Goal: Task Accomplishment & Management: Use online tool/utility

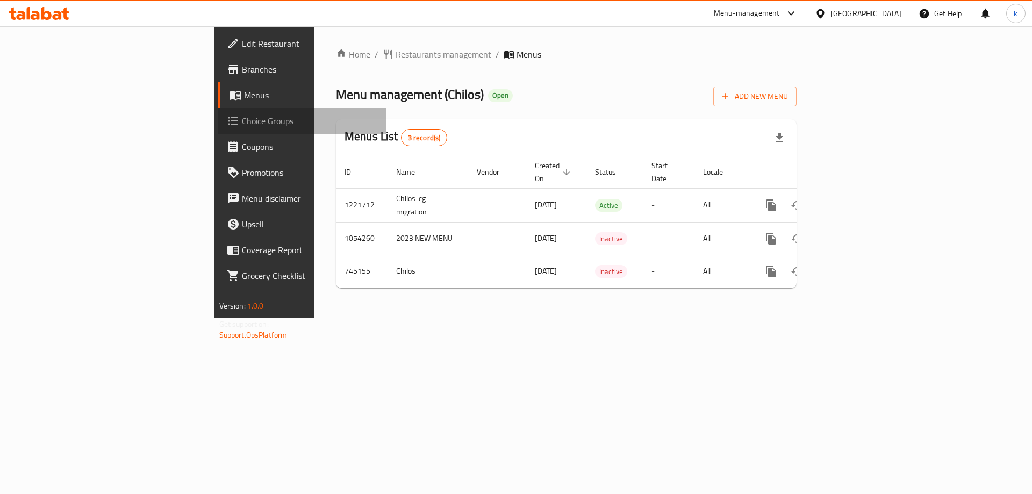
click at [242, 125] on span "Choice Groups" at bounding box center [310, 121] width 136 height 13
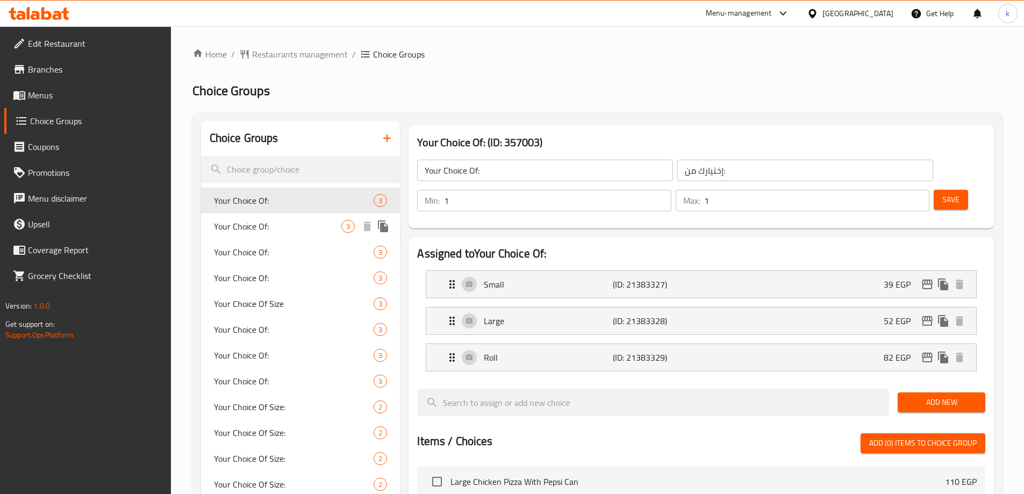
click at [282, 216] on div "Your Choice Of: 3" at bounding box center [300, 226] width 199 height 26
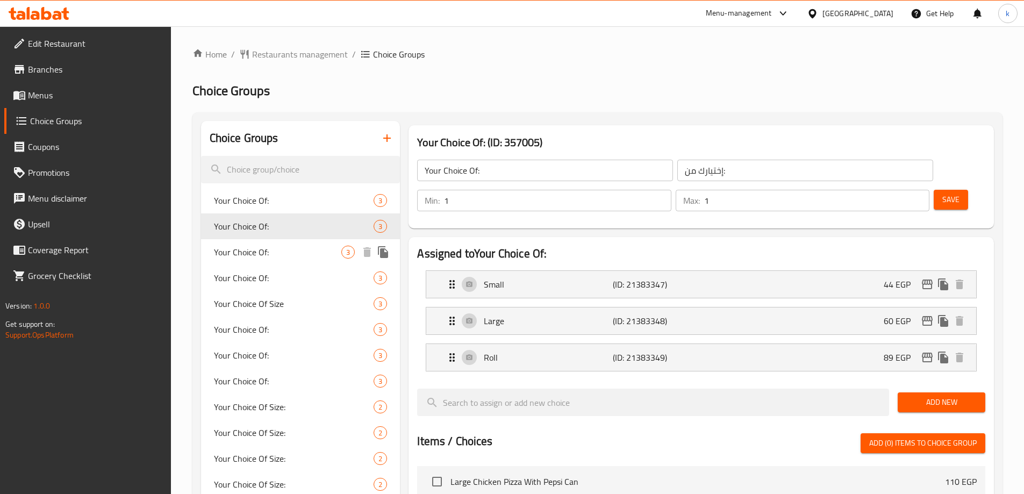
click at [258, 252] on span "Your Choice Of:" at bounding box center [278, 252] width 128 height 13
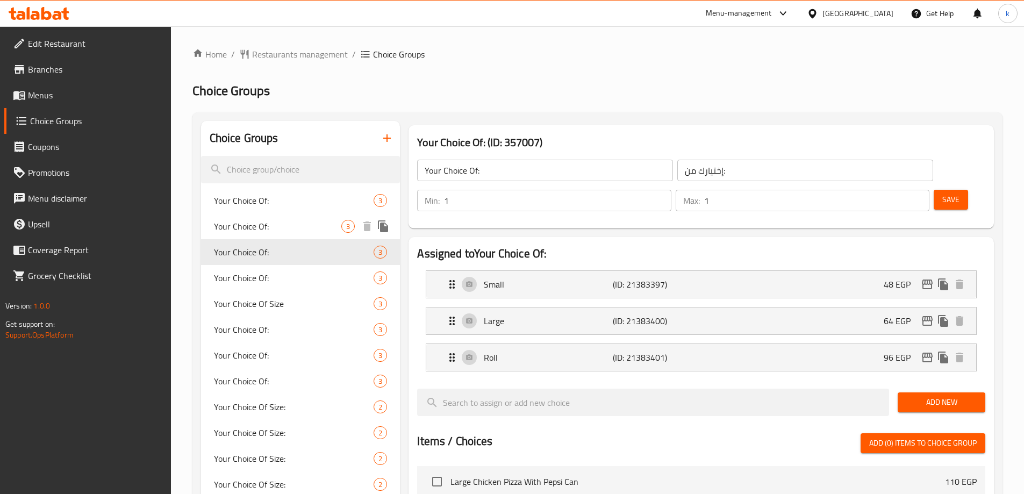
click at [274, 228] on span "Your Choice Of:" at bounding box center [278, 226] width 128 height 13
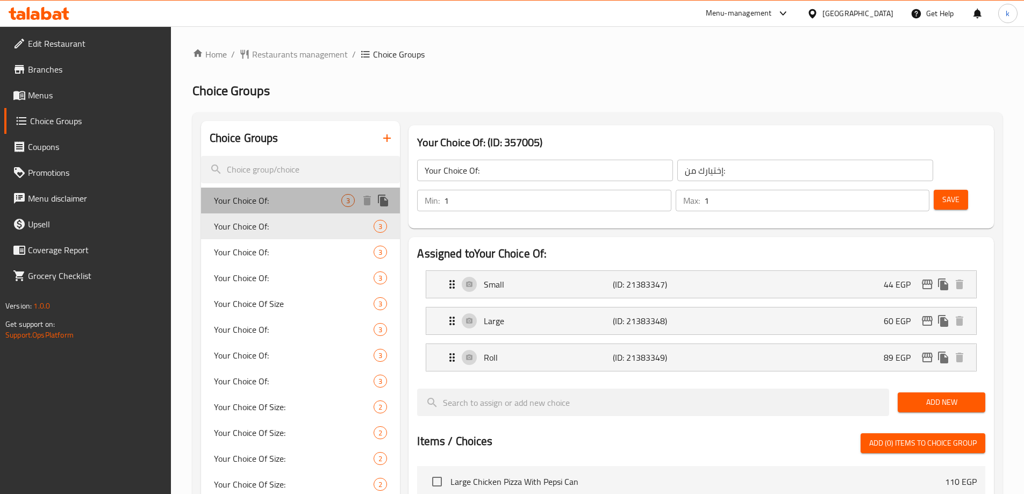
click at [267, 189] on div "Your Choice Of: 3" at bounding box center [300, 201] width 199 height 26
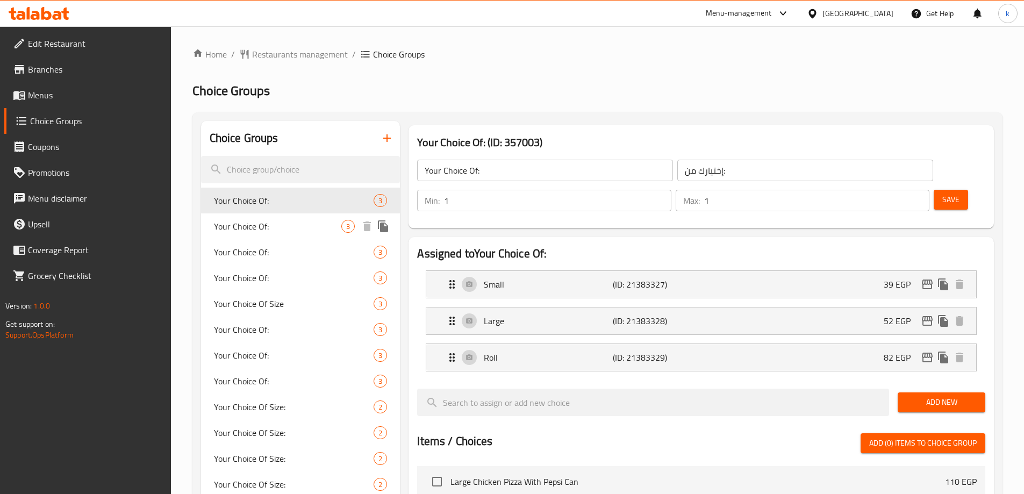
click at [267, 242] on div "Your Choice Of: 3" at bounding box center [300, 252] width 199 height 26
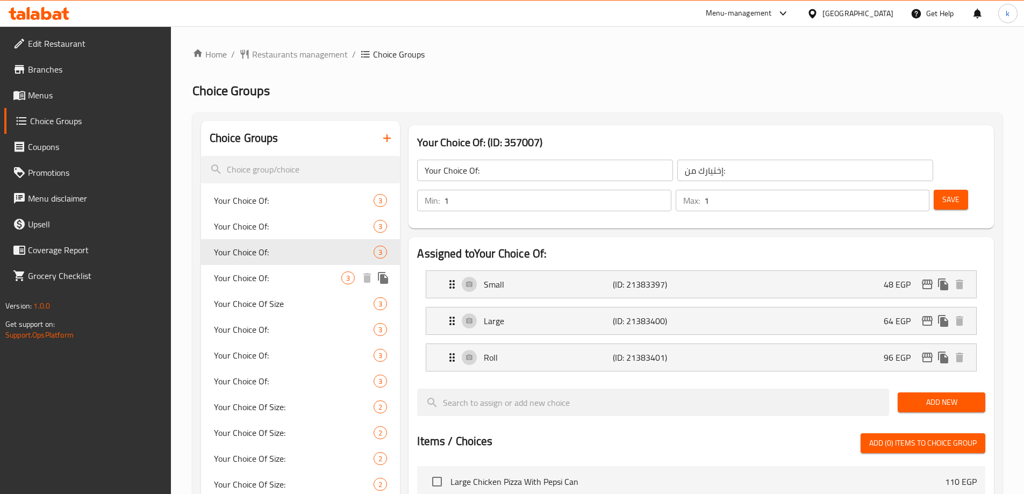
click at [267, 278] on span "Your Choice Of:" at bounding box center [278, 277] width 128 height 13
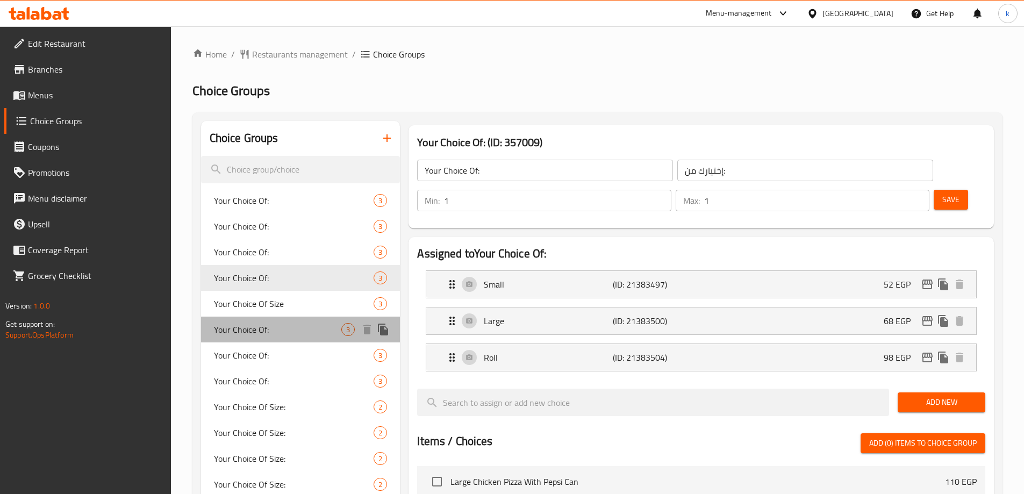
click at [267, 323] on span "Your Choice Of:" at bounding box center [278, 329] width 128 height 13
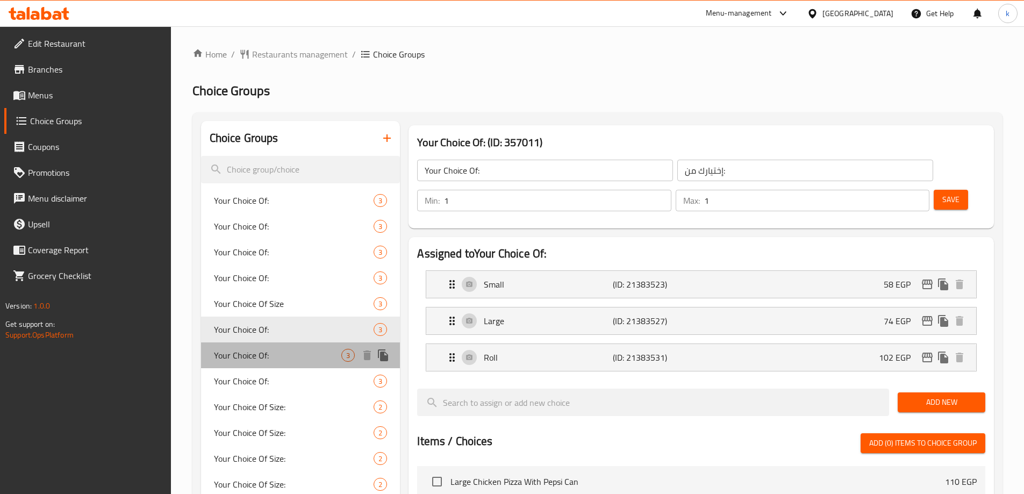
click at [266, 354] on span "Your Choice Of:" at bounding box center [278, 355] width 128 height 13
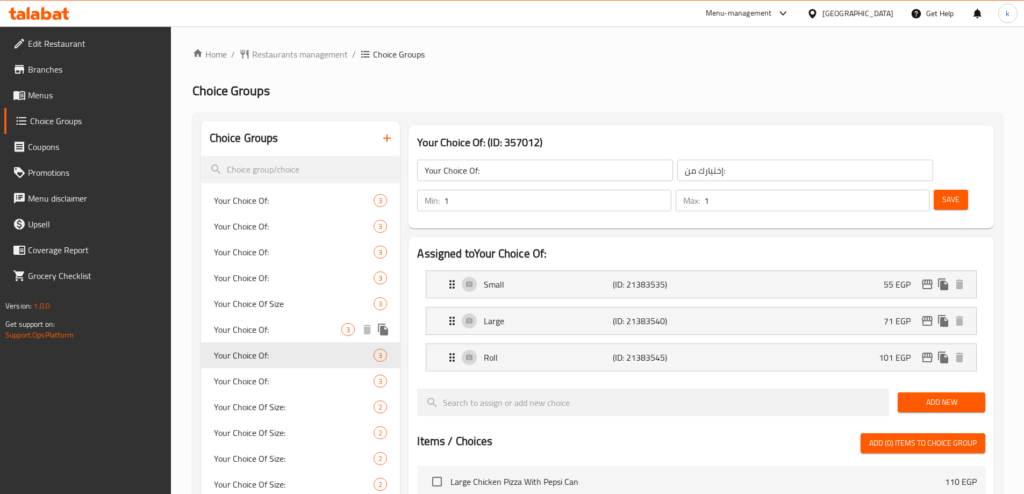
click at [310, 327] on span "Your Choice Of:" at bounding box center [278, 329] width 128 height 13
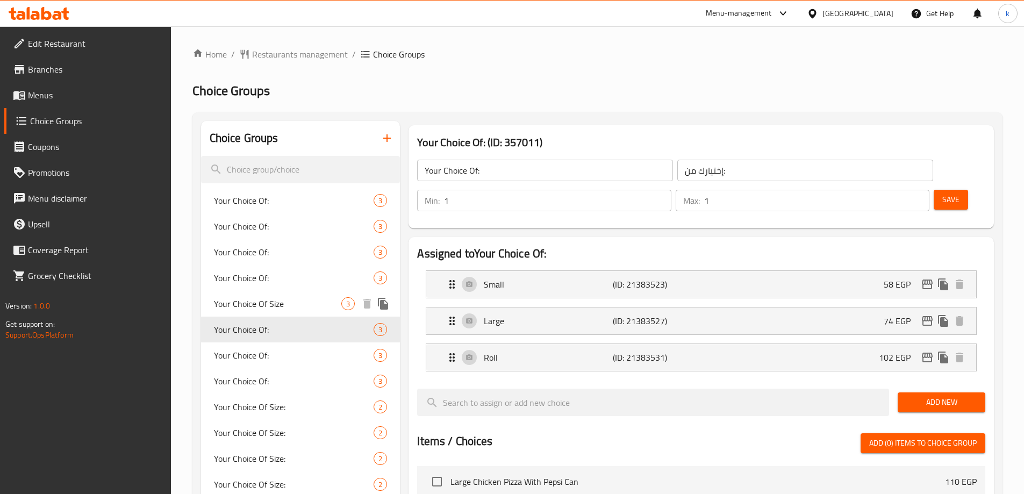
click at [282, 304] on span "Your Choice Of Size" at bounding box center [278, 303] width 128 height 13
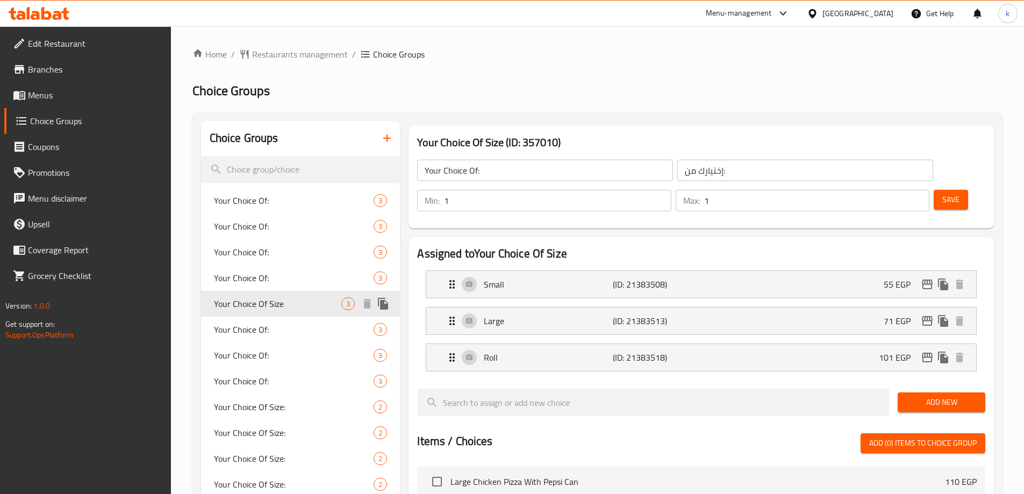
type input "Your Choice Of Size"
type input "إختيارك من الحجم:"
click at [283, 286] on div "Your Choice Of: 3" at bounding box center [300, 278] width 199 height 26
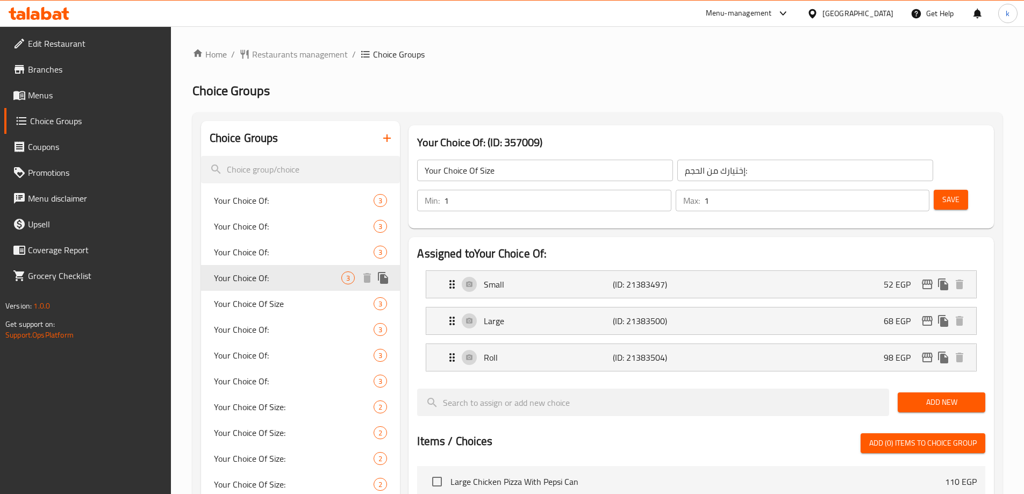
type input "Your Choice Of:"
type input "إختيارك من:"
click at [284, 266] on div "Your Choice Of: 3" at bounding box center [300, 278] width 199 height 26
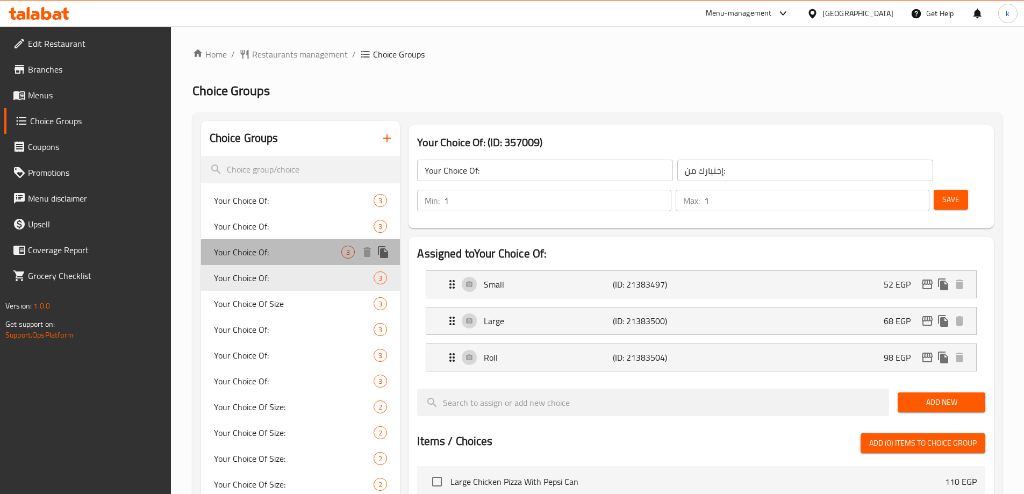
click at [287, 244] on div "Your Choice Of: 3" at bounding box center [300, 252] width 199 height 26
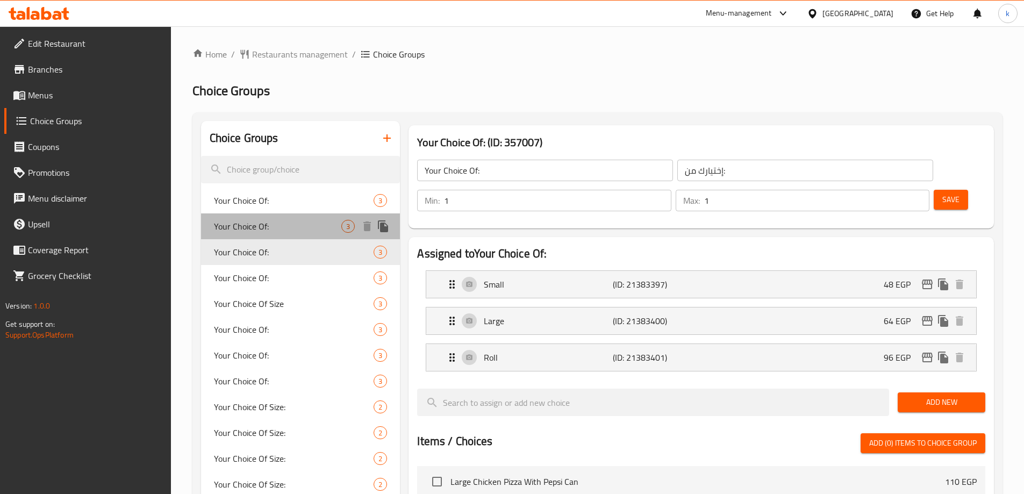
click at [286, 226] on span "Your Choice Of:" at bounding box center [278, 226] width 128 height 13
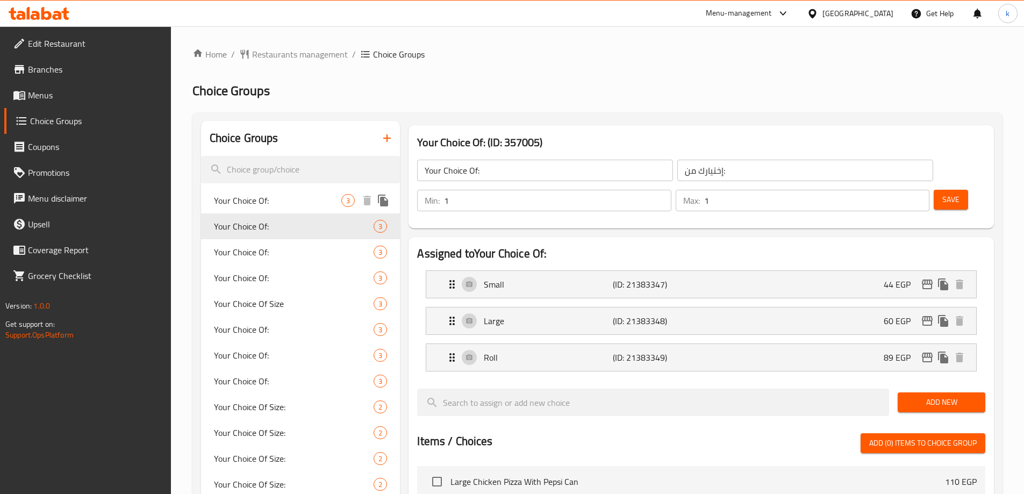
click at [283, 191] on div "Your Choice Of: 3" at bounding box center [300, 201] width 199 height 26
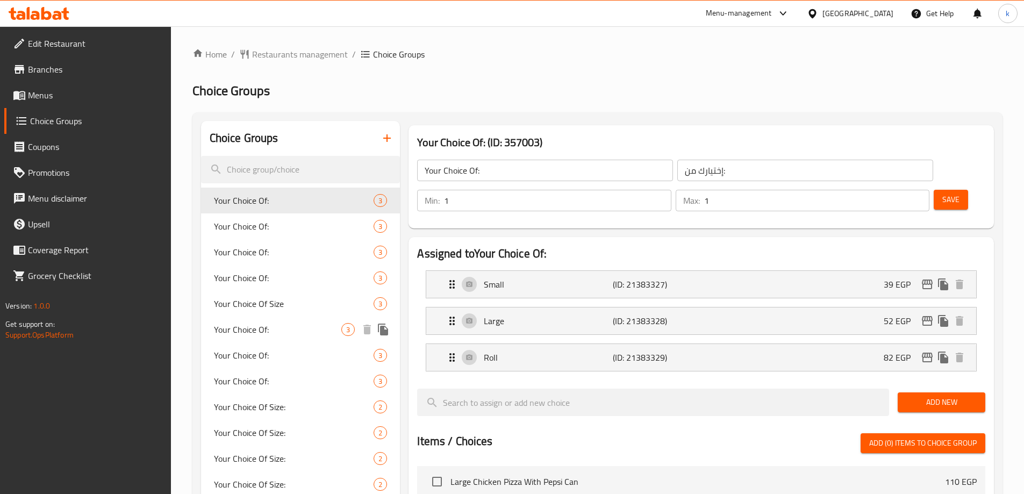
click at [269, 337] on div "Your Choice Of: 3" at bounding box center [300, 330] width 199 height 26
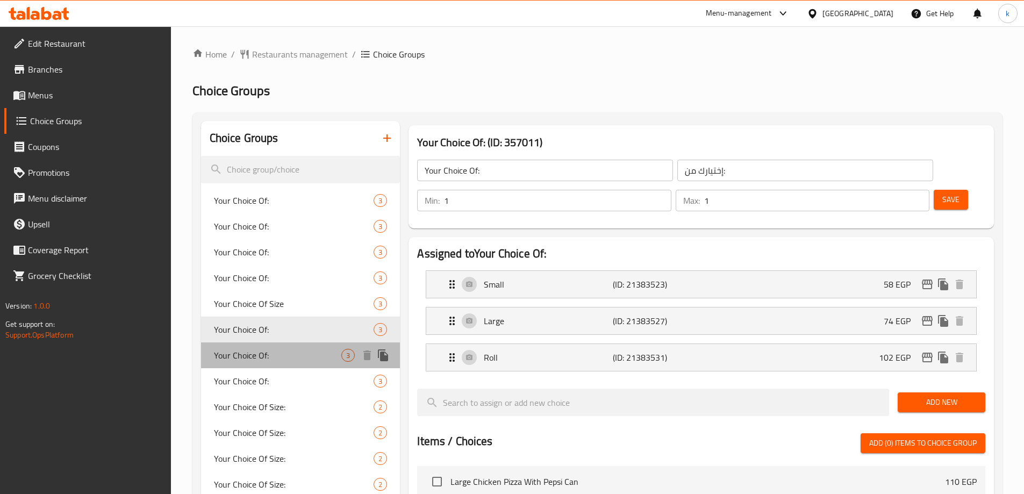
click at [265, 367] on div "Your Choice Of: 3" at bounding box center [300, 355] width 199 height 26
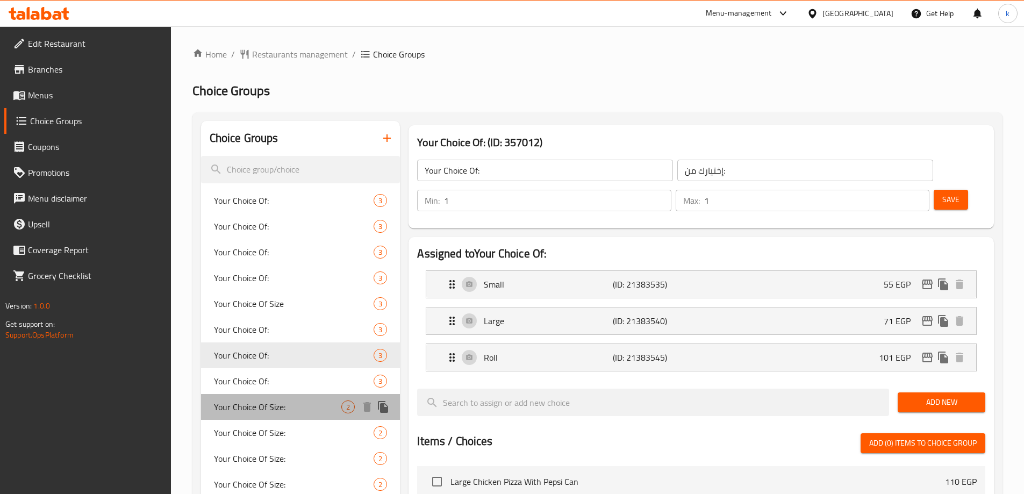
click at [264, 406] on span "Your Choice Of Size:" at bounding box center [278, 407] width 128 height 13
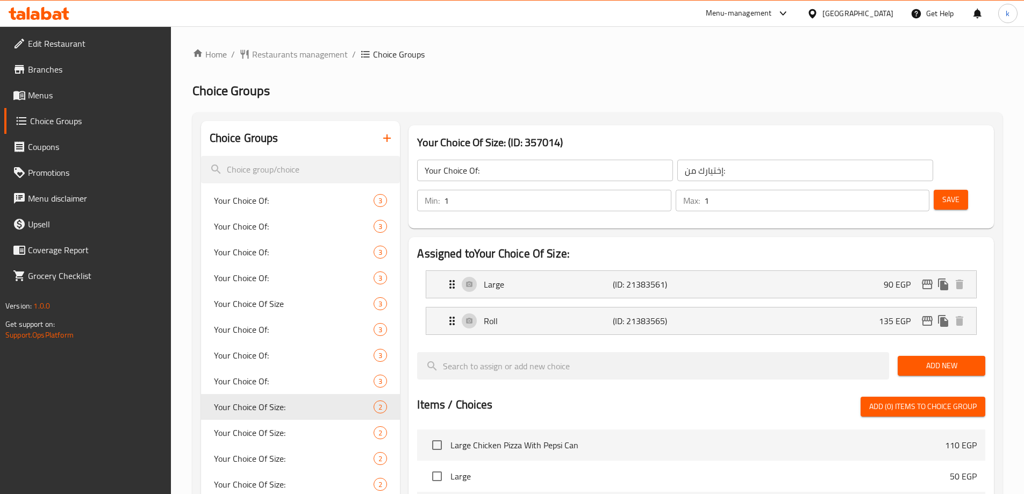
type input "Your Choice Of Size:"
type input "إختيارك من الحجم:"
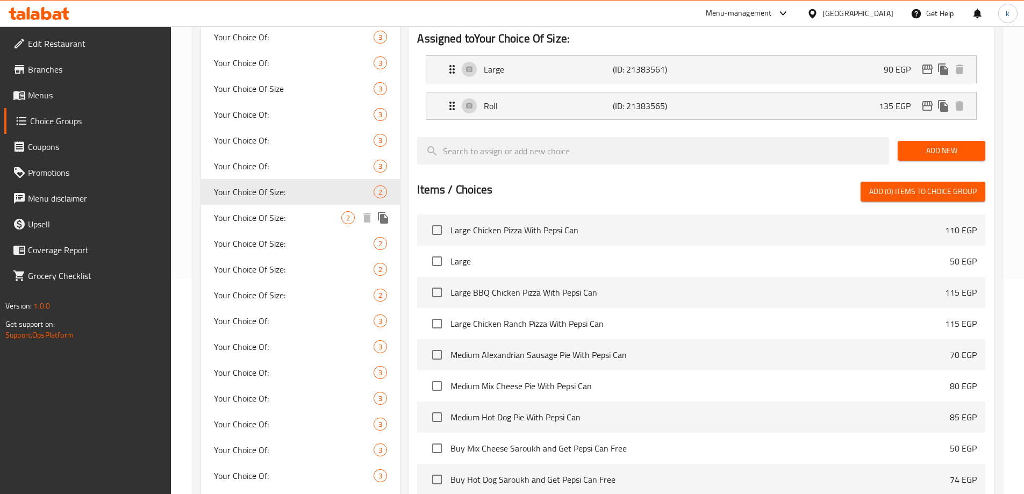
click at [271, 218] on span "Your Choice Of Size:" at bounding box center [278, 217] width 128 height 13
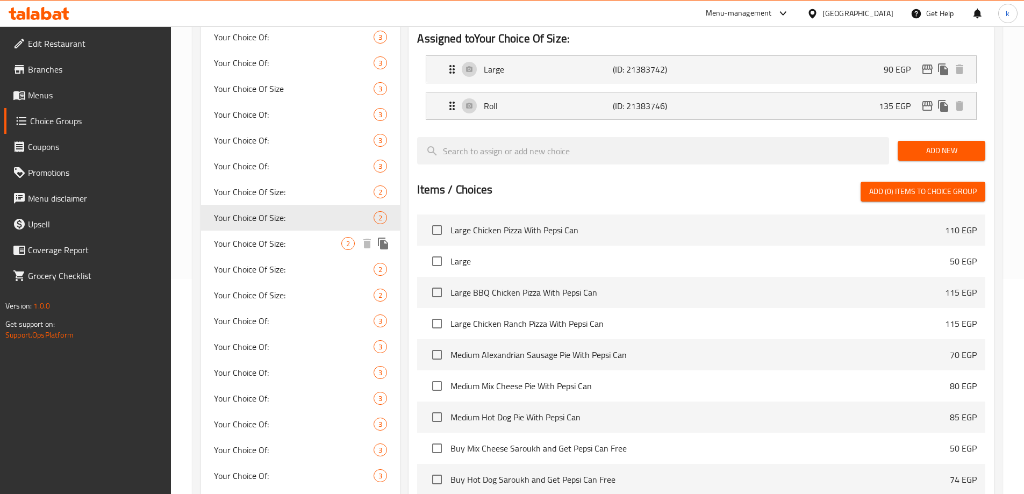
click at [254, 247] on span "Your Choice Of Size:" at bounding box center [278, 243] width 128 height 13
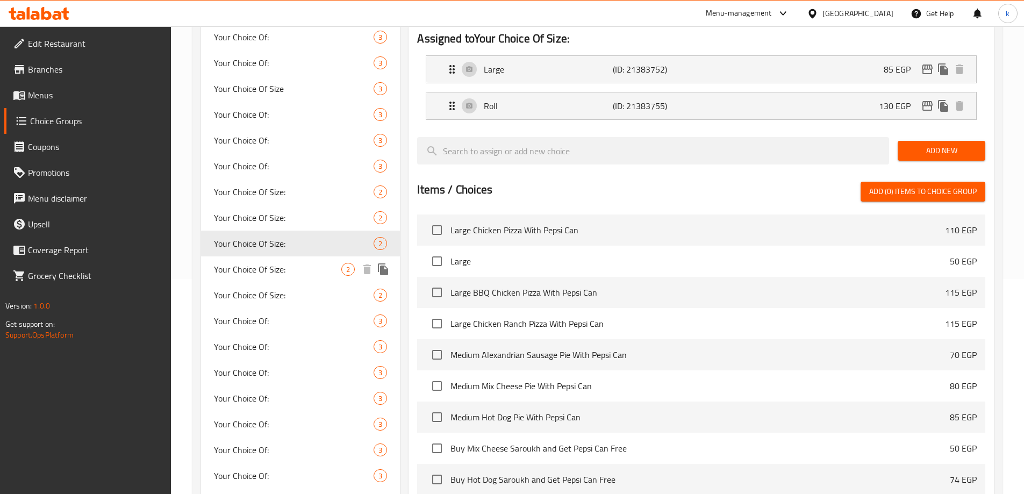
click at [249, 268] on span "Your Choice Of Size:" at bounding box center [278, 269] width 128 height 13
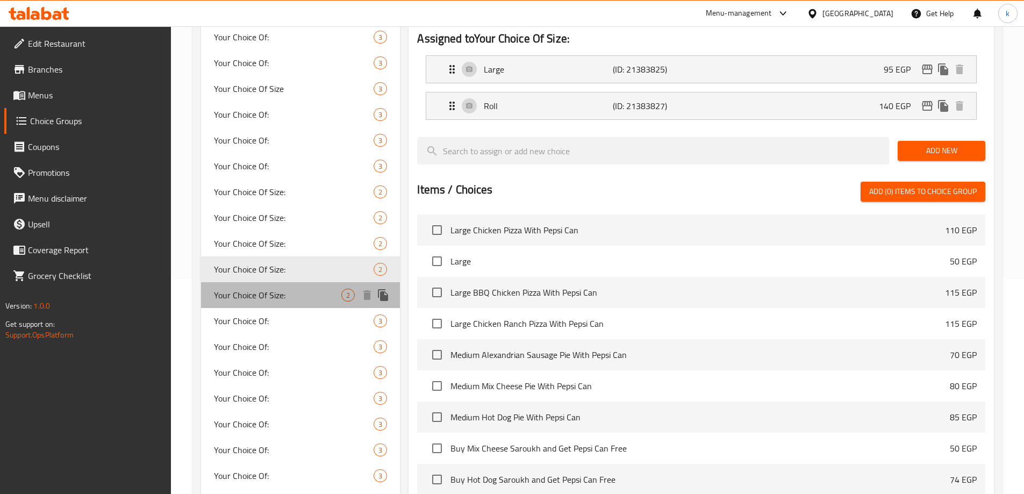
click at [247, 303] on div "Your Choice Of Size: 2" at bounding box center [300, 295] width 199 height 26
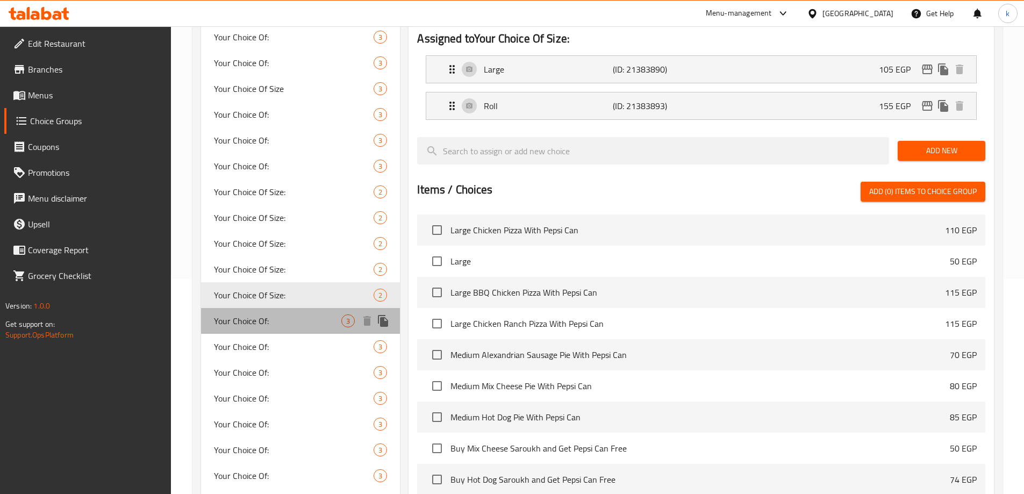
click at [245, 321] on span "Your Choice Of:" at bounding box center [278, 321] width 128 height 13
type input "Your Choice Of:"
type input "إختيارك من:"
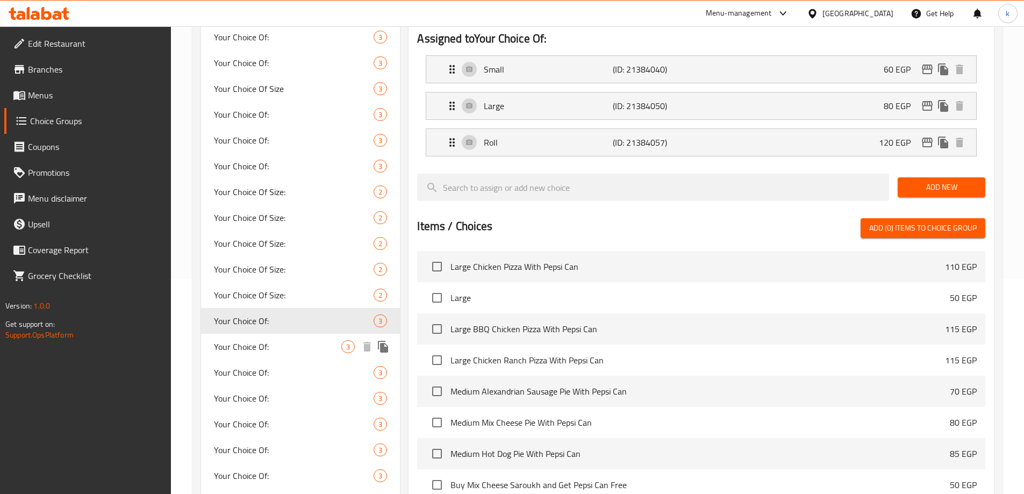
click at [242, 343] on span "Your Choice Of:" at bounding box center [278, 346] width 128 height 13
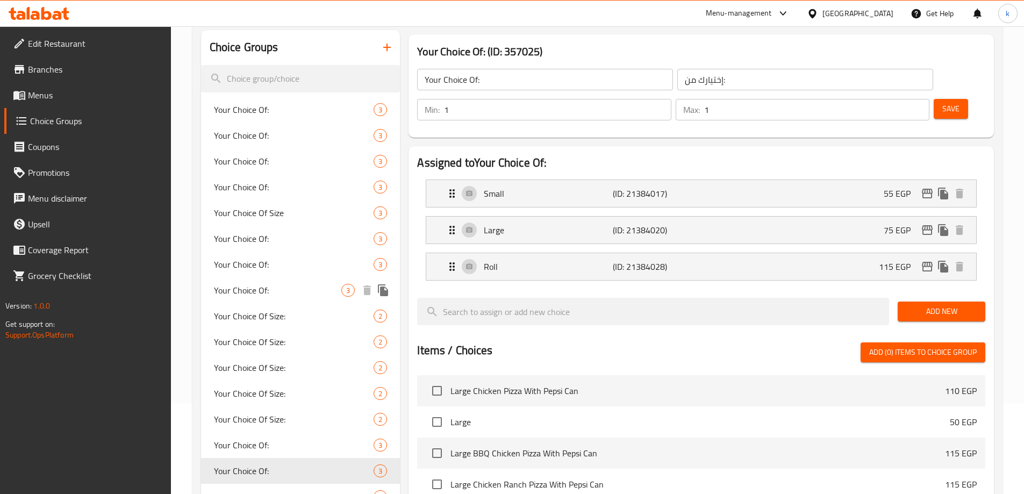
scroll to position [161, 0]
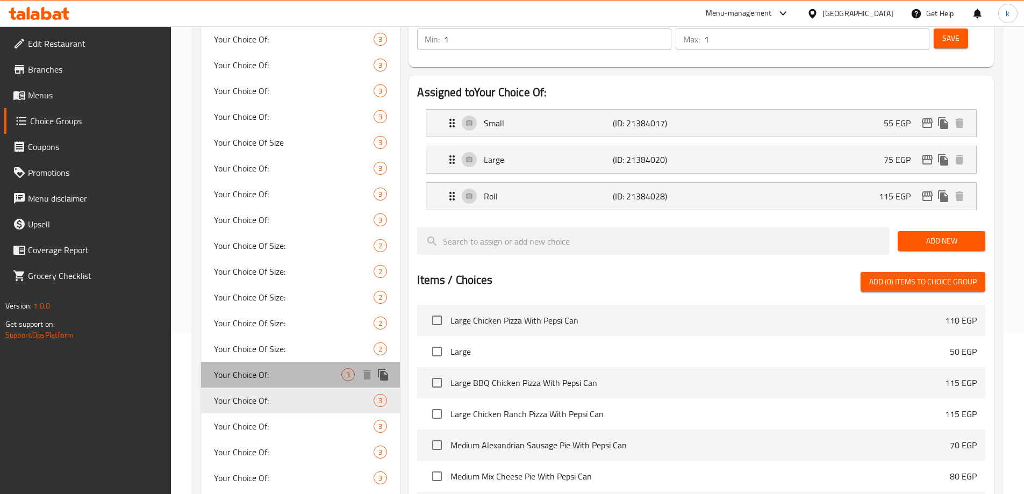
click at [254, 373] on span "Your Choice Of:" at bounding box center [278, 374] width 128 height 13
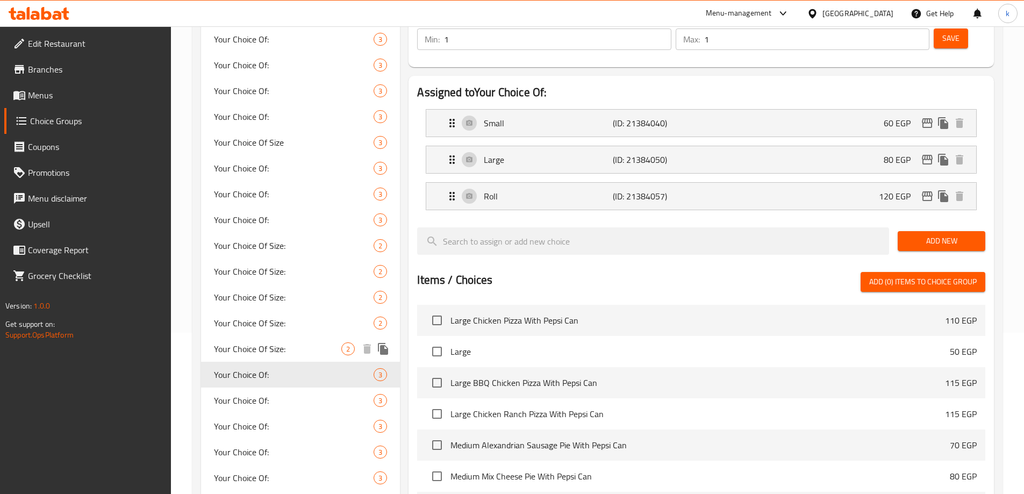
click at [258, 339] on div "Your Choice Of Size: 2" at bounding box center [300, 349] width 199 height 26
type input "Your Choice Of Size:"
type input "إختيارك من الحجم:"
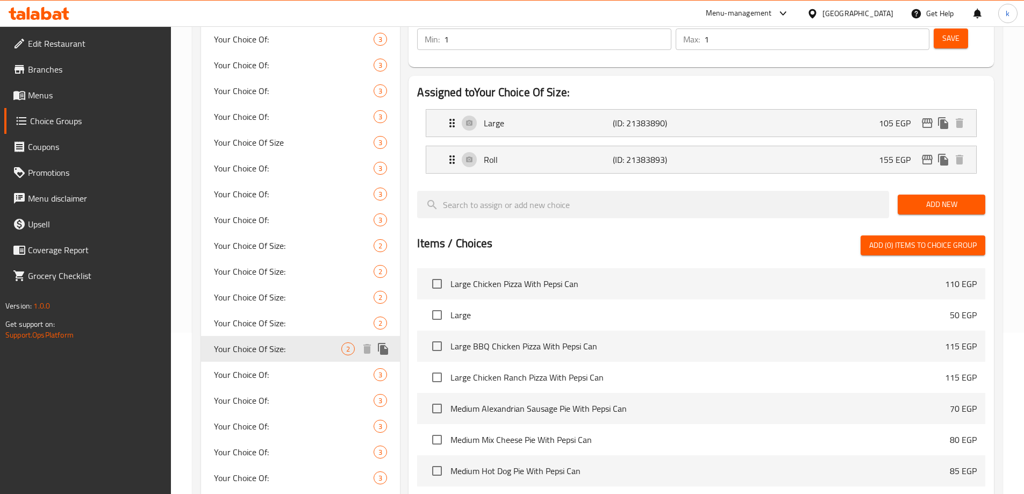
click at [274, 366] on div "Your Choice Of: 3" at bounding box center [300, 375] width 199 height 26
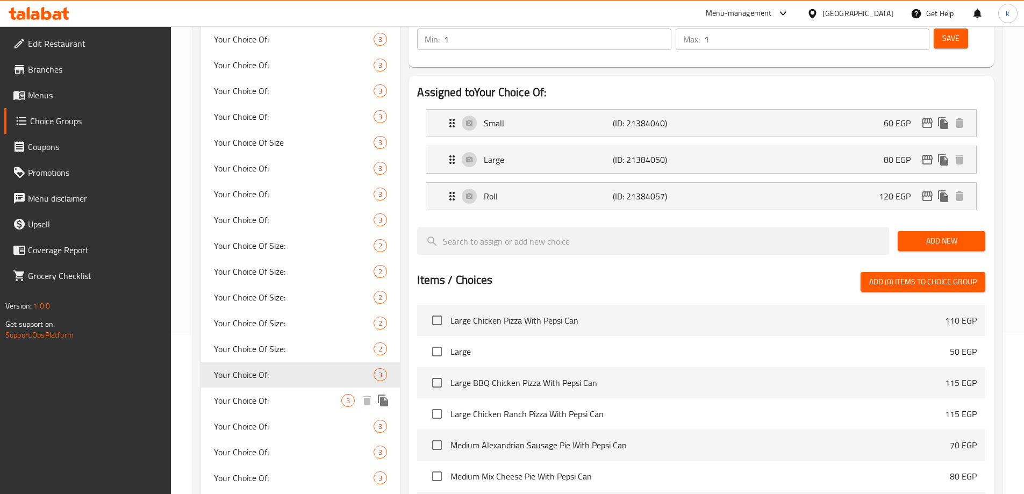
type input "Your Choice Of:"
type input "إختيارك من:"
click at [271, 392] on div "Your Choice Of: 3" at bounding box center [300, 401] width 199 height 26
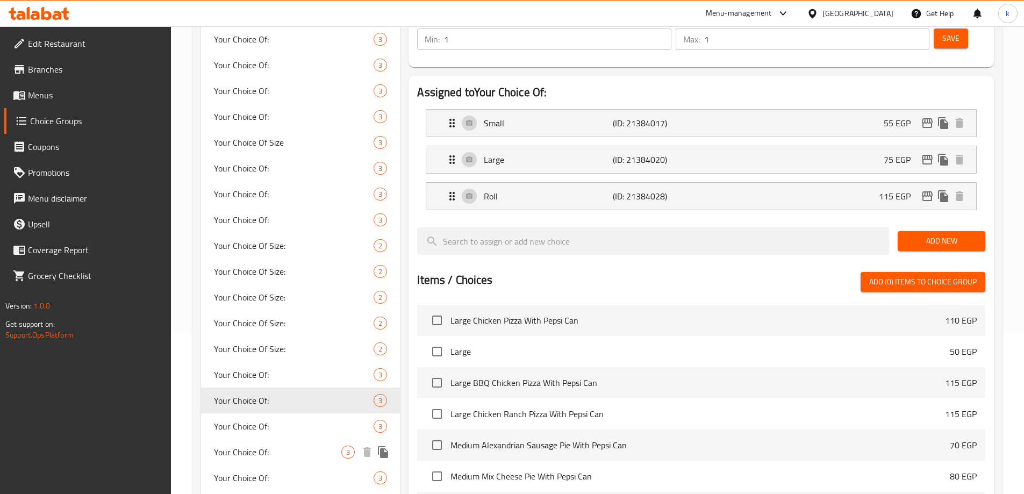
scroll to position [269, 0]
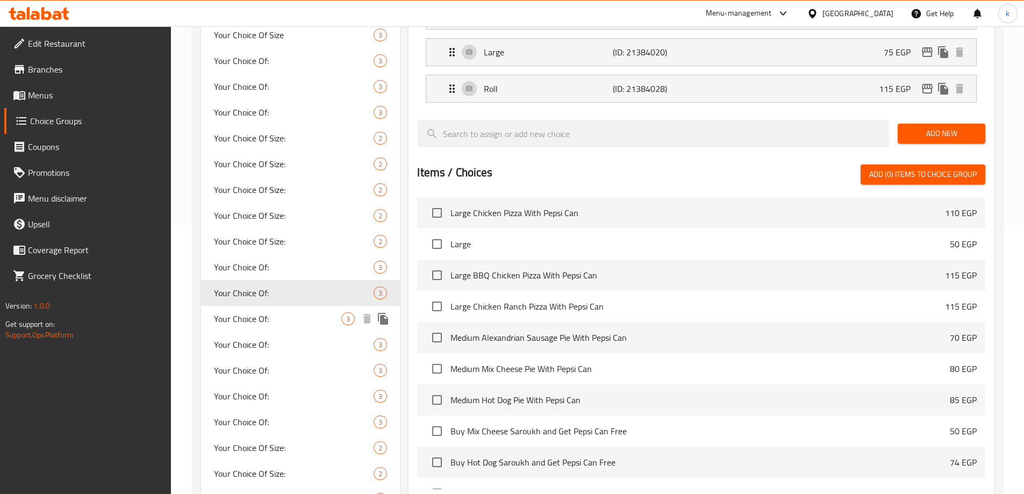
click at [276, 330] on div "Your Choice Of: 3" at bounding box center [300, 319] width 199 height 26
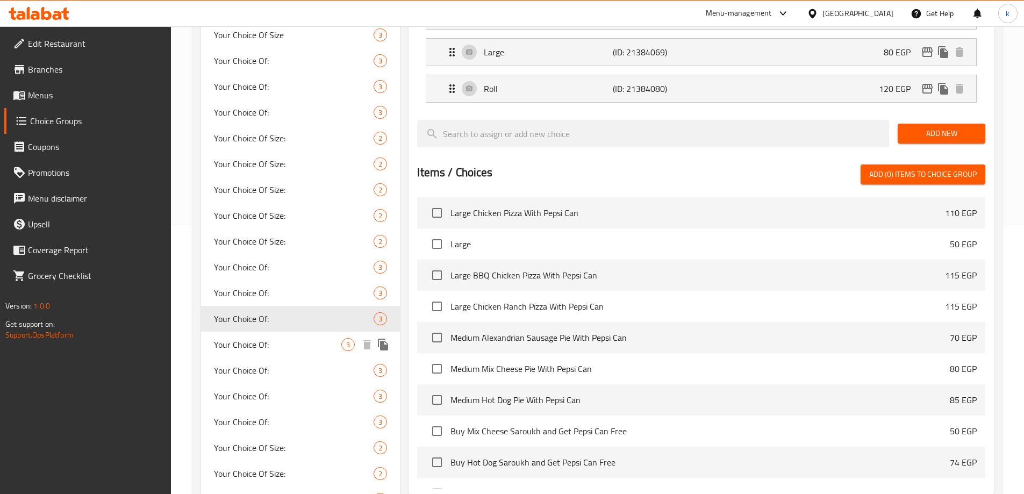
click at [267, 355] on div "Your Choice Of: 3" at bounding box center [300, 345] width 199 height 26
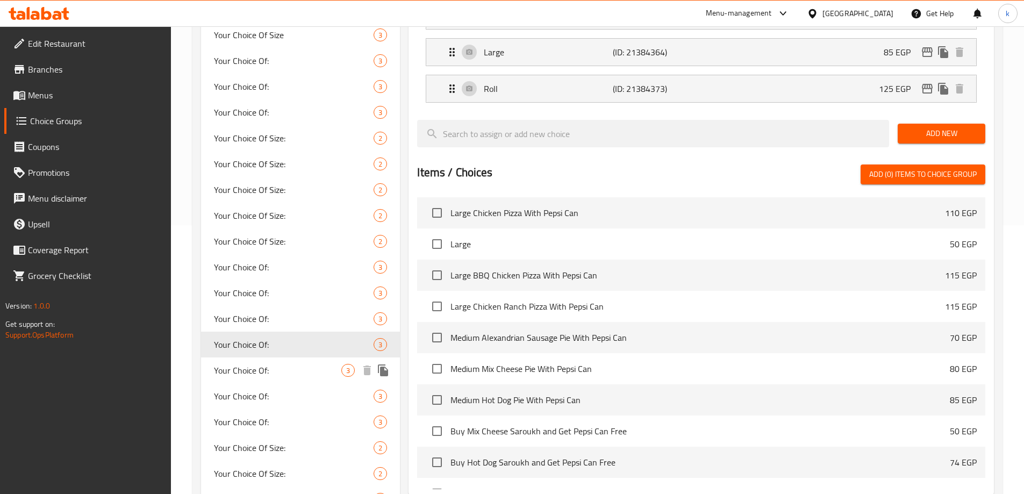
click at [261, 380] on div "Your Choice Of: 3" at bounding box center [300, 371] width 199 height 26
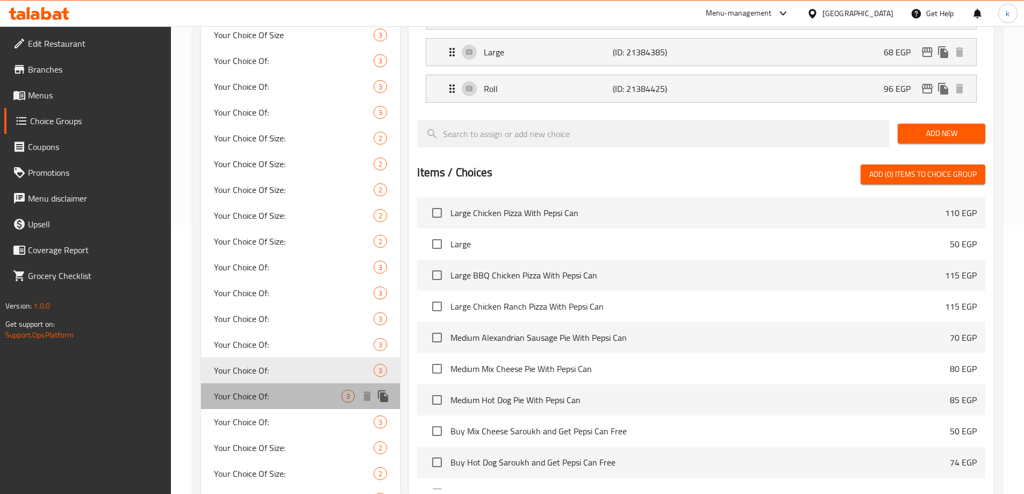
click at [261, 392] on span "Your Choice Of:" at bounding box center [278, 396] width 128 height 13
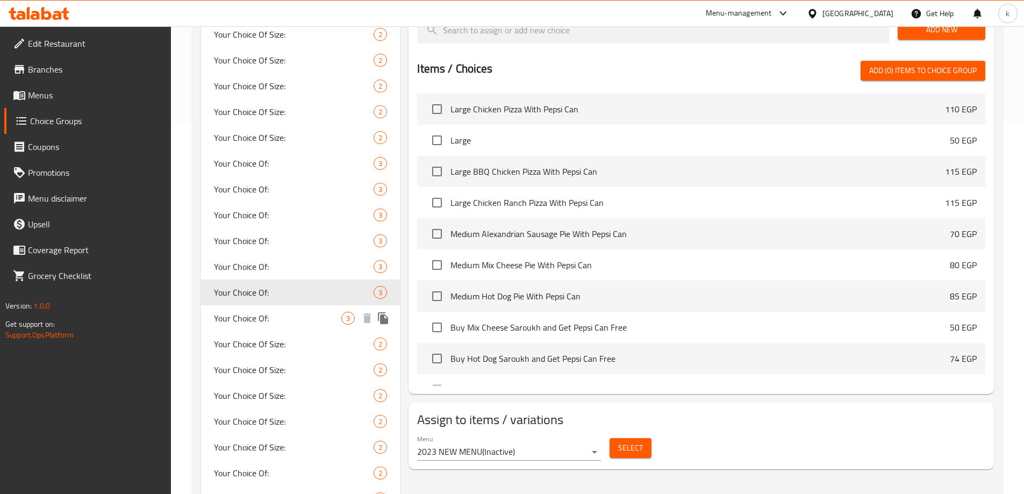
scroll to position [376, 0]
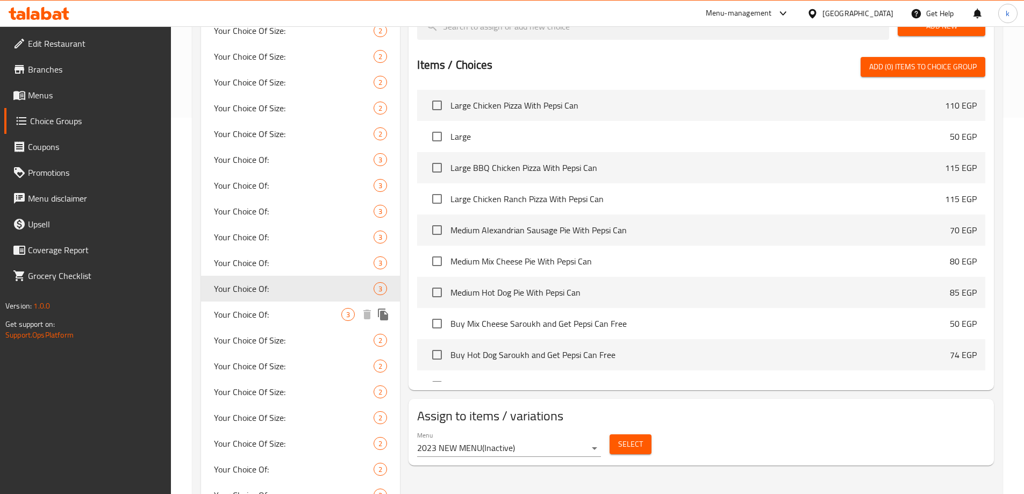
click at [255, 324] on div "Your Choice Of: 3" at bounding box center [300, 315] width 199 height 26
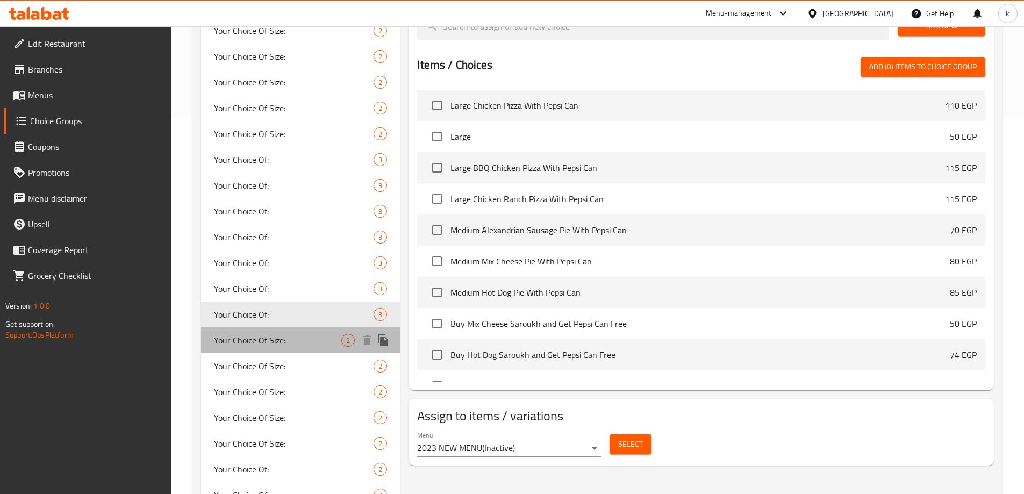
click at [258, 342] on span "Your Choice Of Size:" at bounding box center [278, 340] width 128 height 13
type input "Your Choice Of Size:"
type input "إختيارك من الحجم:"
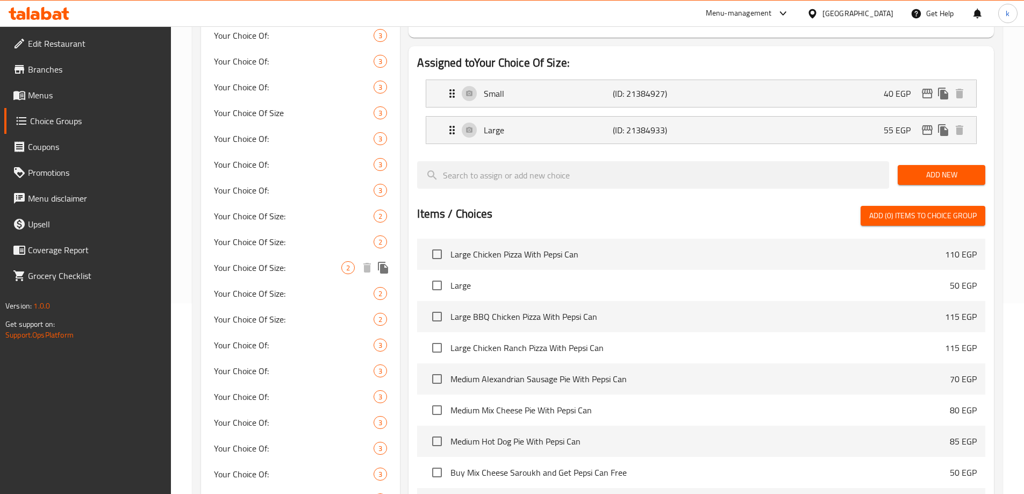
scroll to position [323, 0]
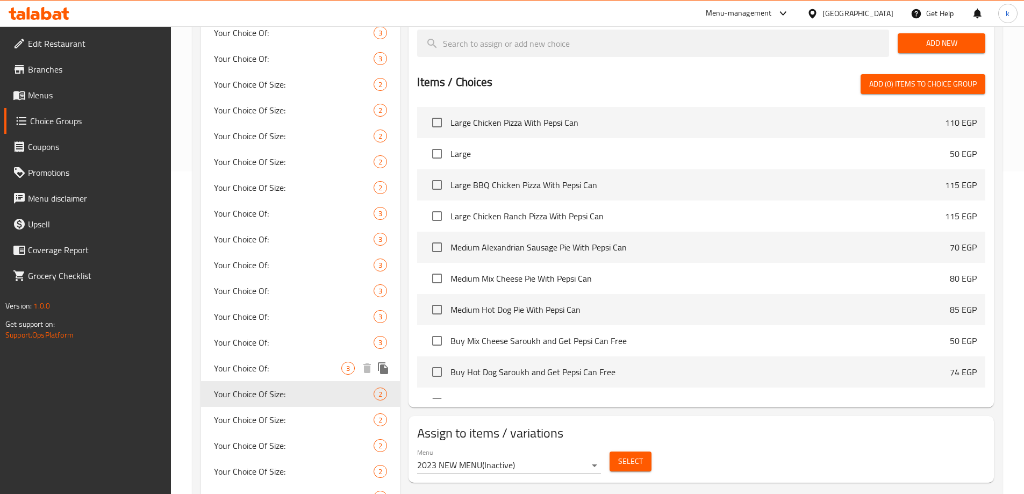
click at [256, 371] on span "Your Choice Of:" at bounding box center [278, 368] width 128 height 13
type input "Your Choice Of:"
type input "إختيارك من:"
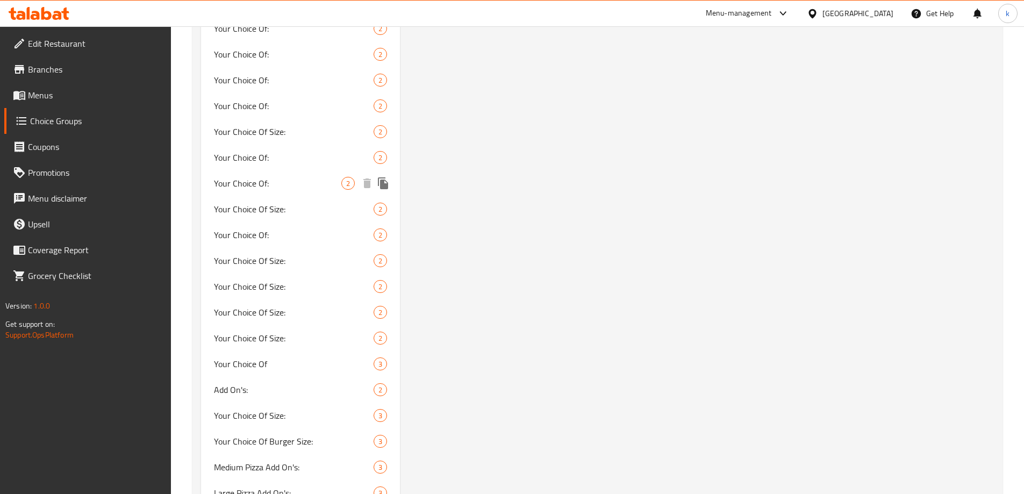
scroll to position [904, 0]
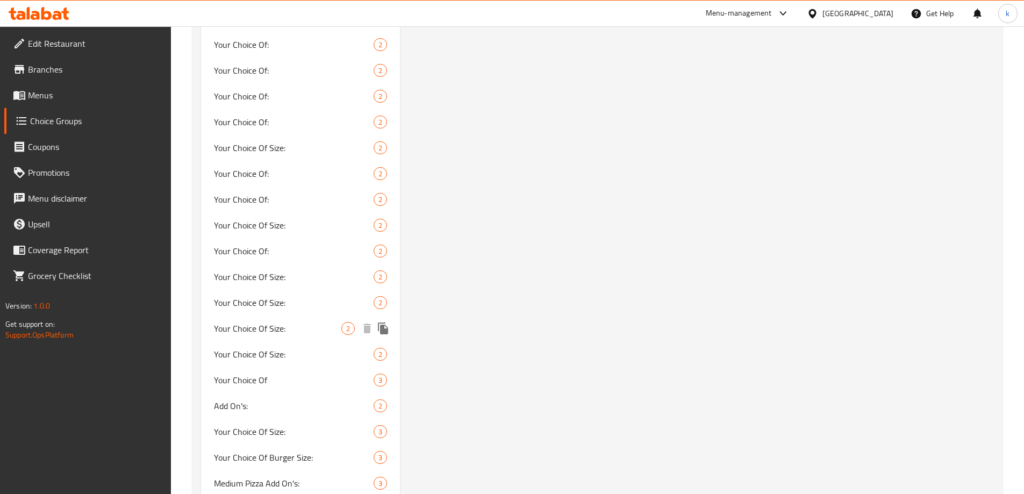
drag, startPoint x: 282, startPoint y: 344, endPoint x: 317, endPoint y: 21, distance: 324.5
click at [282, 344] on div "Your Choice Of Size: 2" at bounding box center [300, 354] width 199 height 26
type input "Your Choice Of Size:"
type input "اختيارك من الحجم:"
type input "0"
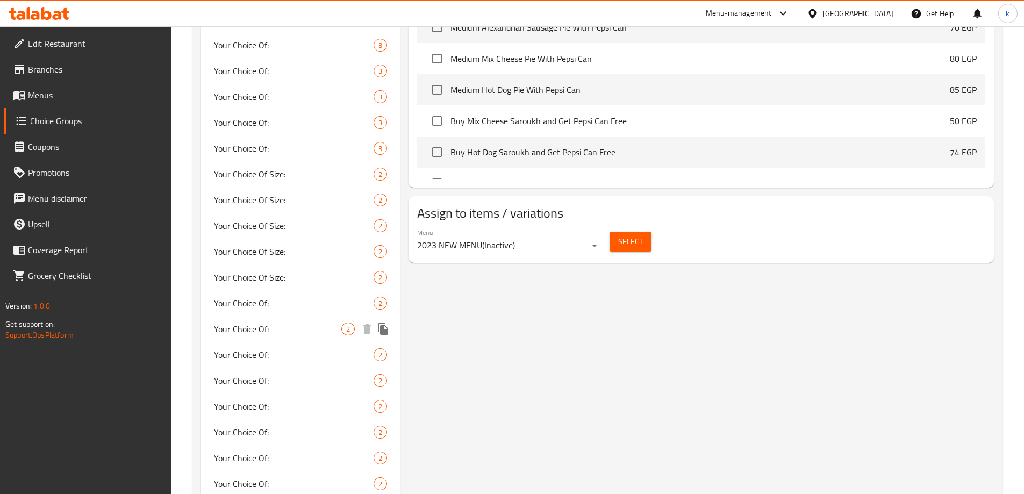
scroll to position [420, 0]
